Goal: Transaction & Acquisition: Obtain resource

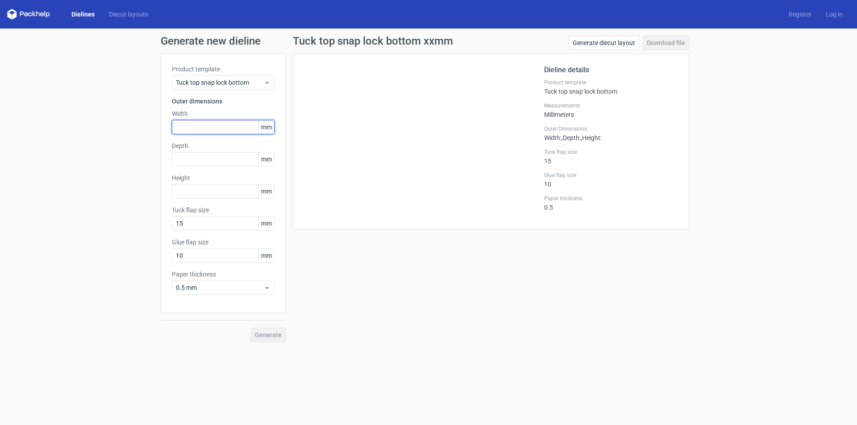
click at [215, 130] on input "text" at bounding box center [223, 127] width 103 height 14
type input "83"
click at [208, 155] on input "text" at bounding box center [223, 159] width 103 height 14
type input "83"
click at [199, 193] on input "text" at bounding box center [223, 191] width 103 height 14
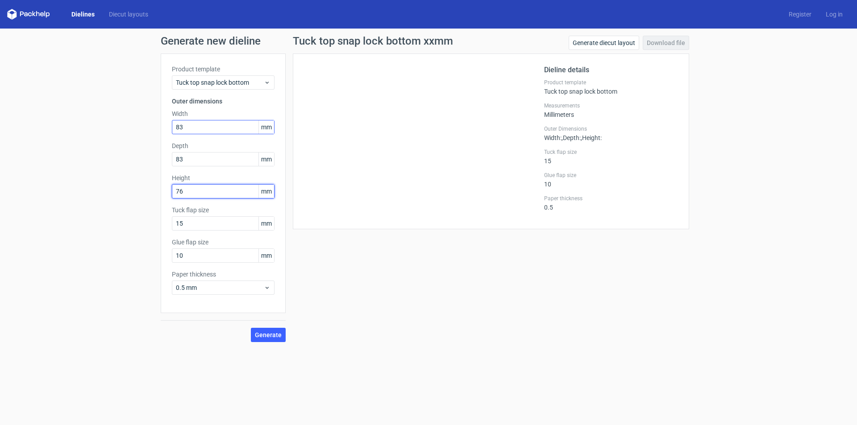
type input "76"
click at [194, 127] on input "83" at bounding box center [223, 127] width 103 height 14
type input "84"
click at [207, 162] on input "83" at bounding box center [223, 159] width 103 height 14
type input "84"
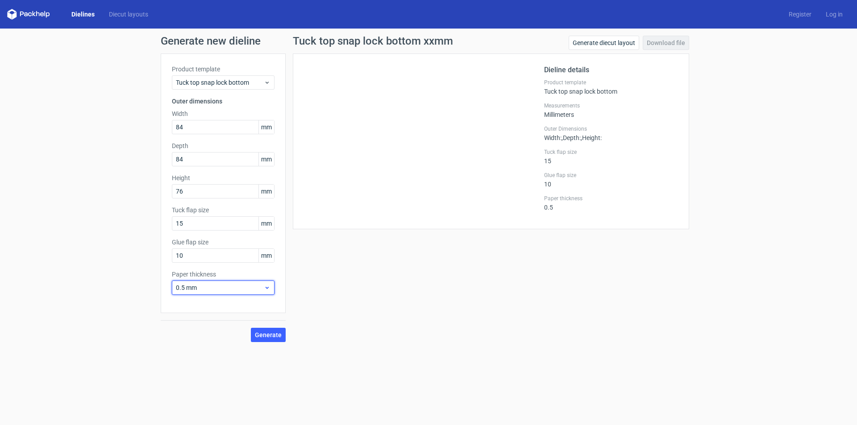
click at [211, 284] on span "0.5 mm" at bounding box center [220, 287] width 88 height 9
click at [214, 336] on div "1 mm" at bounding box center [222, 336] width 95 height 14
click at [254, 78] on span "Tuck top snap lock bottom" at bounding box center [220, 82] width 88 height 9
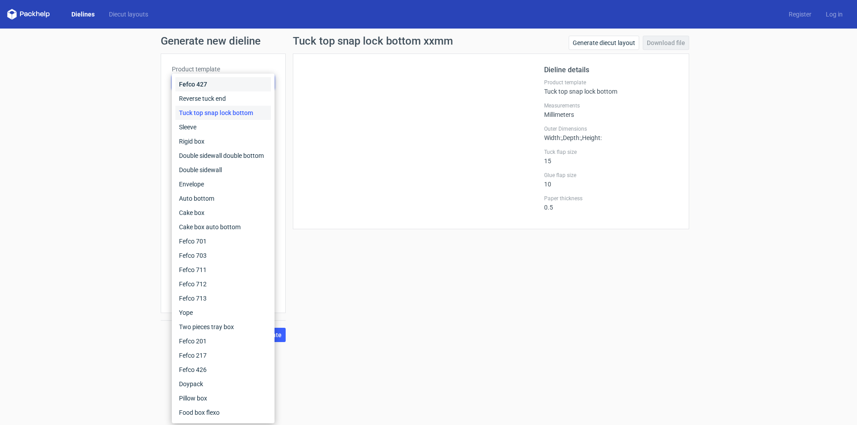
click at [254, 78] on div "Fefco 427" at bounding box center [222, 84] width 95 height 14
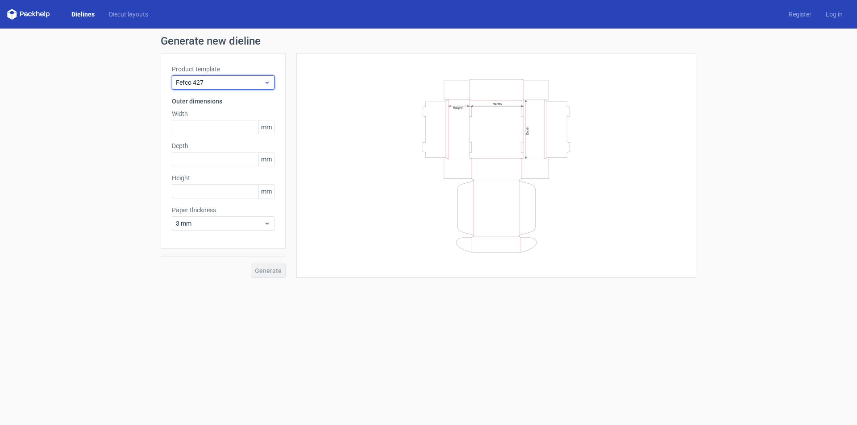
click at [256, 86] on span "Fefco 427" at bounding box center [220, 82] width 88 height 9
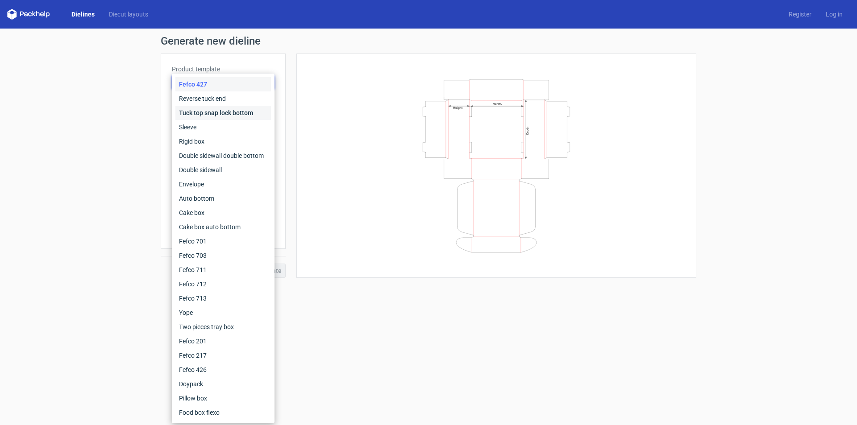
click at [236, 117] on div "Tuck top snap lock bottom" at bounding box center [222, 113] width 95 height 14
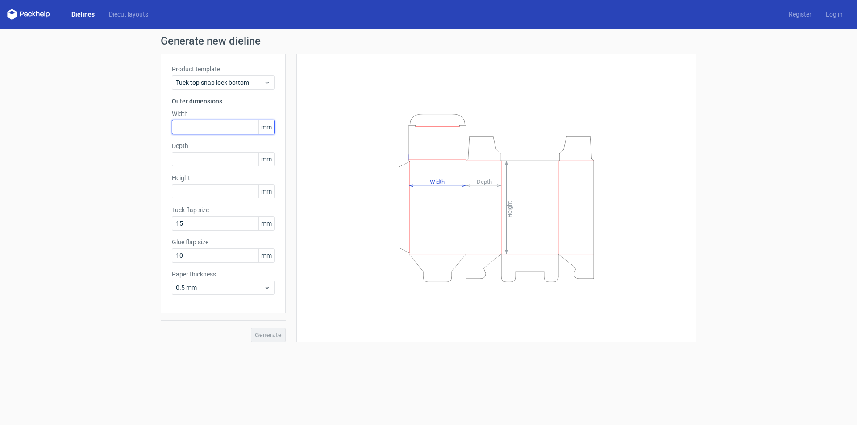
click at [205, 128] on input "text" at bounding box center [223, 127] width 103 height 14
type input "84"
drag, startPoint x: 197, startPoint y: 154, endPoint x: 198, endPoint y: 160, distance: 6.8
click at [197, 157] on input "text" at bounding box center [223, 159] width 103 height 14
type input "84"
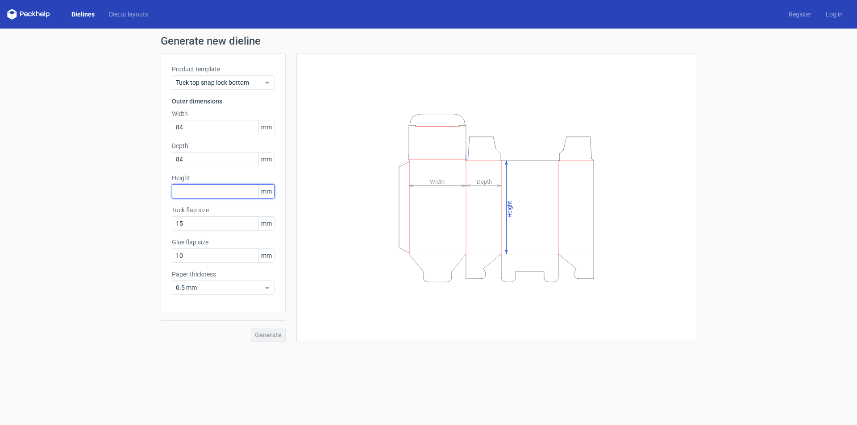
click at [213, 197] on input "text" at bounding box center [223, 191] width 103 height 14
type input "76"
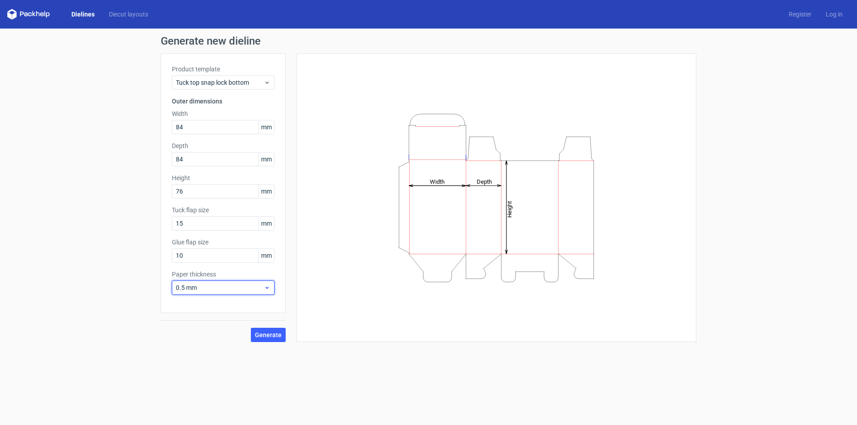
click at [210, 287] on span "0.5 mm" at bounding box center [220, 287] width 88 height 9
click at [206, 333] on div "1 mm" at bounding box center [222, 336] width 95 height 14
click at [203, 252] on input "10" at bounding box center [223, 256] width 103 height 14
click at [203, 257] on input "10" at bounding box center [223, 256] width 103 height 14
click at [207, 224] on input "15" at bounding box center [223, 223] width 103 height 14
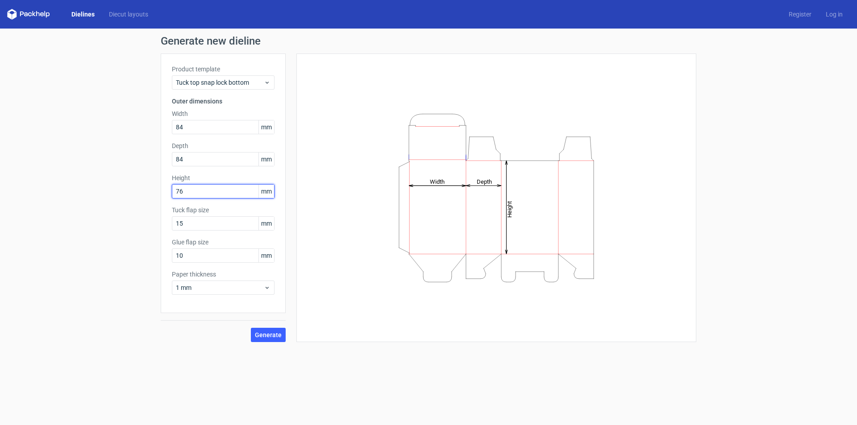
click at [204, 192] on input "76" at bounding box center [223, 191] width 103 height 14
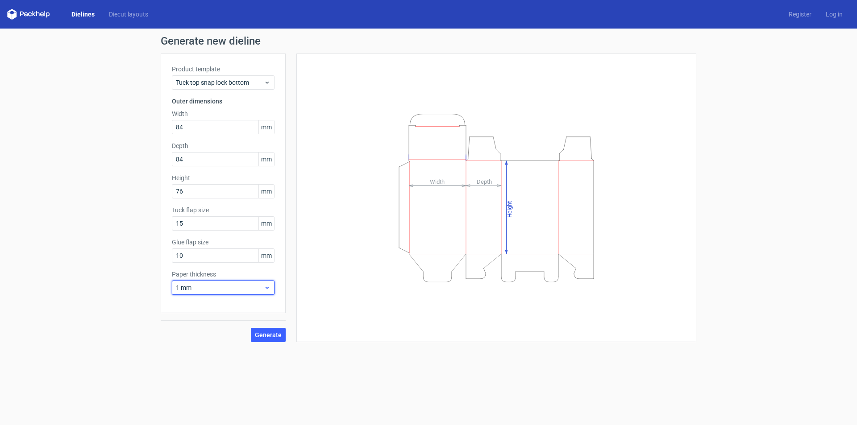
click at [191, 285] on span "1 mm" at bounding box center [220, 287] width 88 height 9
click at [321, 360] on form "Generate new dieline Product template Tuck top snap lock bottom Outer dimension…" at bounding box center [428, 227] width 857 height 397
click at [279, 335] on span "Generate" at bounding box center [268, 335] width 27 height 6
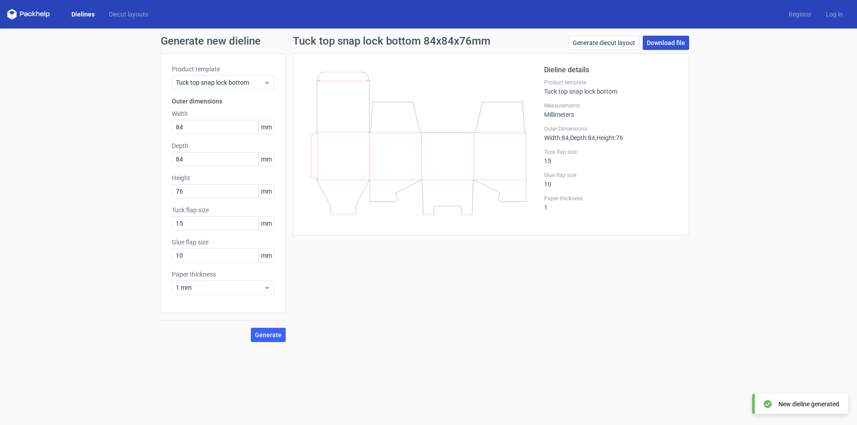
click at [673, 48] on link "Download file" at bounding box center [666, 43] width 46 height 14
